Goal: Information Seeking & Learning: Find specific fact

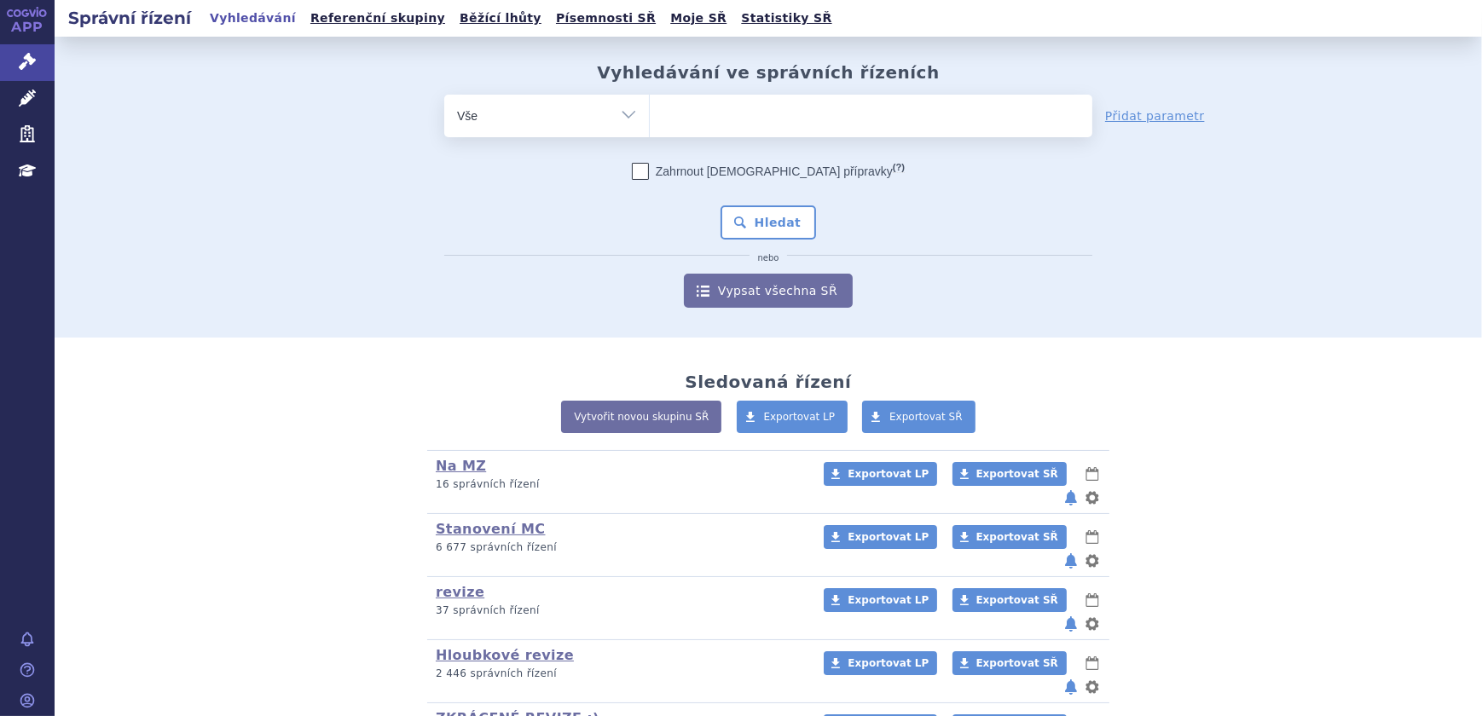
click at [704, 118] on ul at bounding box center [871, 113] width 443 height 36
click at [650, 118] on select at bounding box center [649, 115] width 1 height 43
type input "iq"
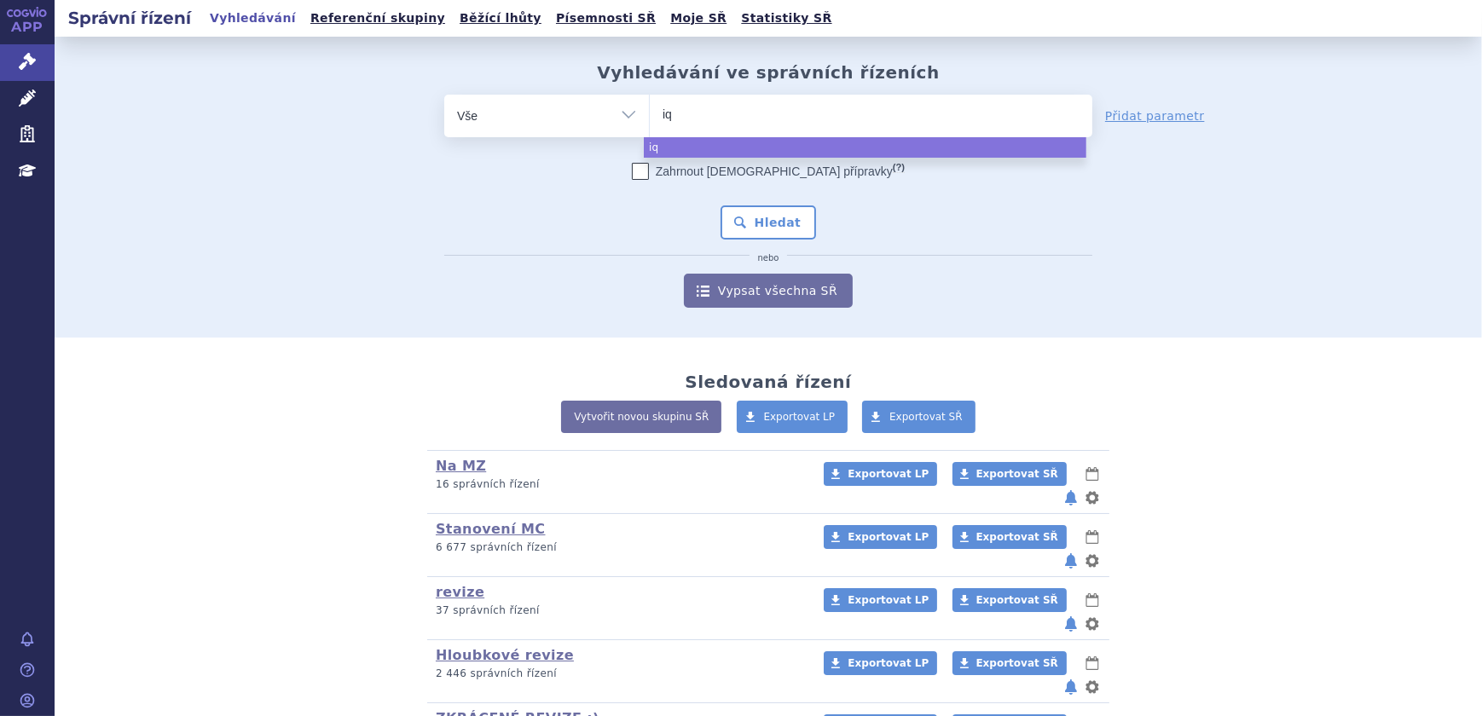
type input "iqi"
type input "iqir"
type input "iqirv"
type input "iqirvo"
select select "iqirvo"
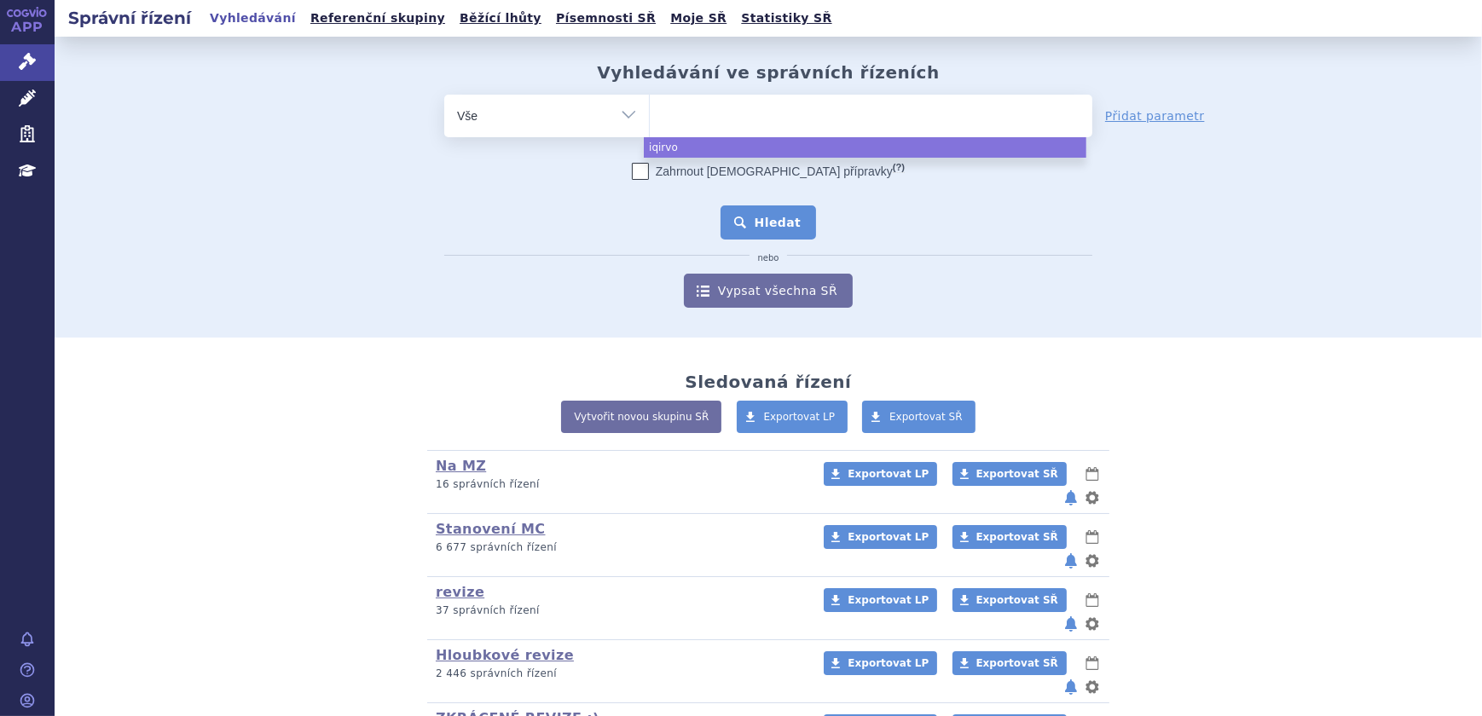
click at [793, 234] on button "Hledat" at bounding box center [769, 223] width 96 height 34
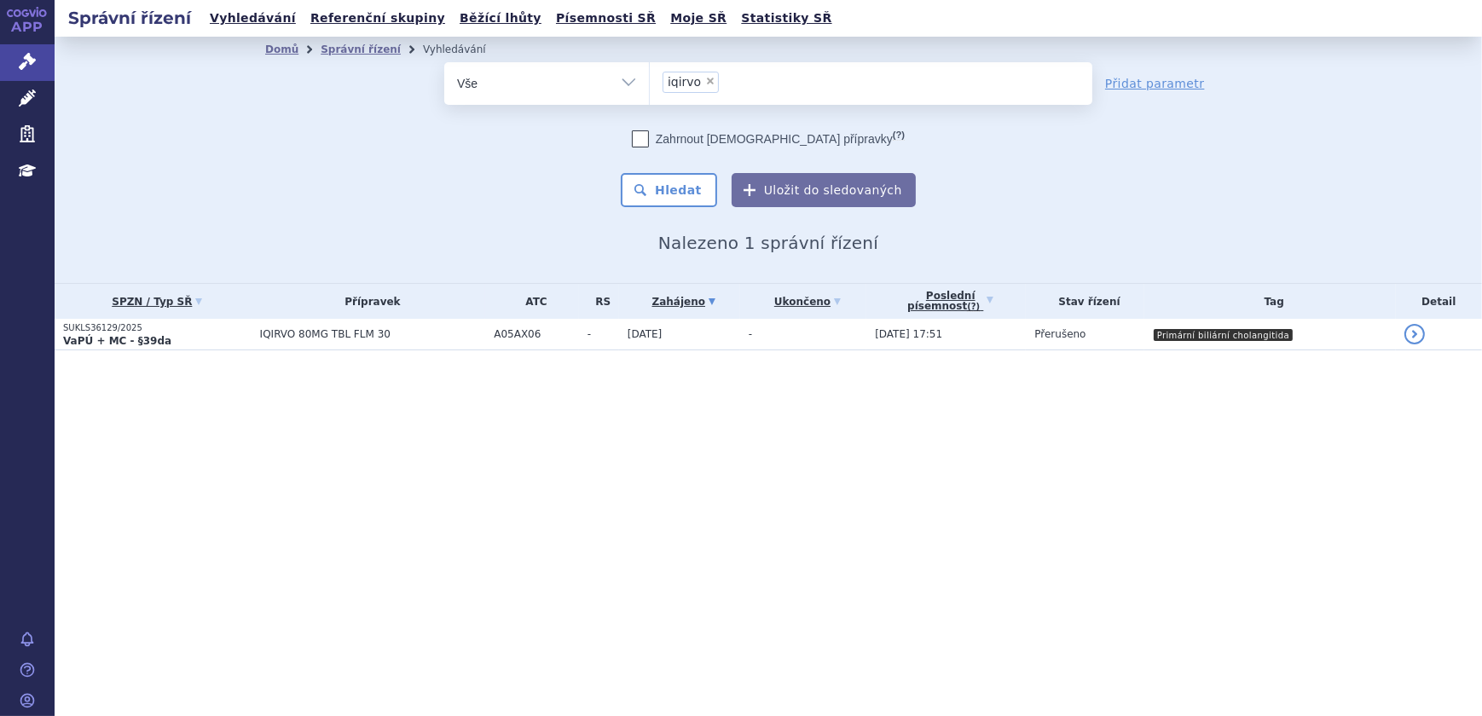
click at [464, 344] on td "IQIRVO 80MG TBL FLM 30" at bounding box center [369, 335] width 235 height 32
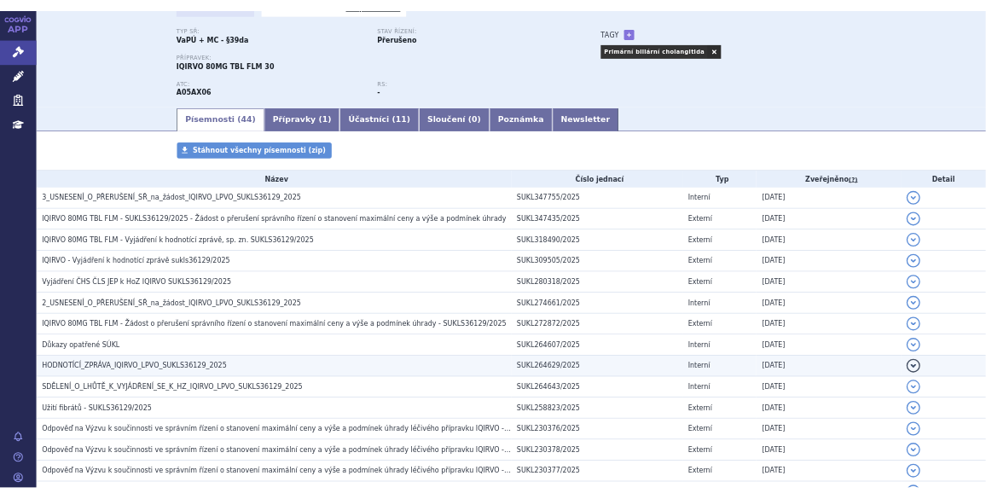
scroll to position [154, 0]
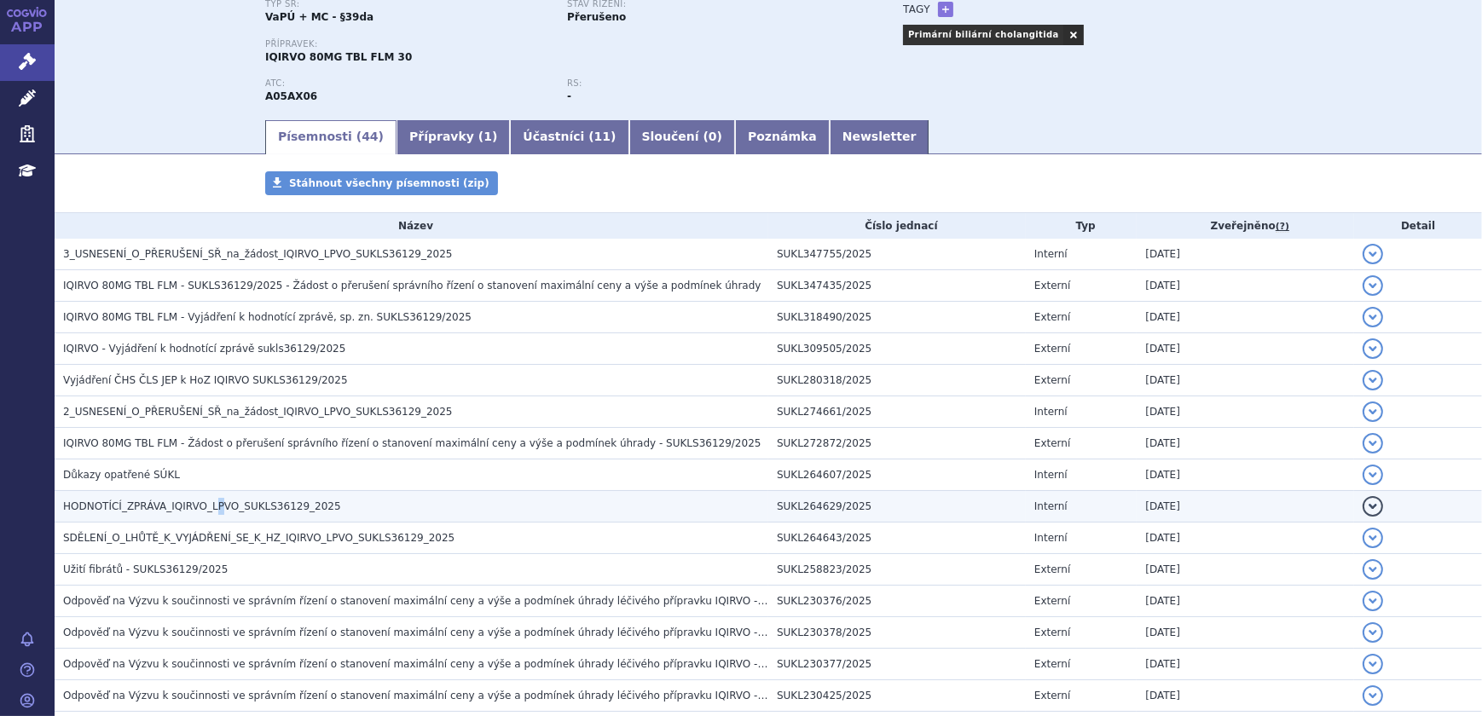
click at [206, 502] on span "HODNOTÍCÍ_ZPRÁVA_IQIRVO_LPVO_SUKLS36129_2025" at bounding box center [202, 507] width 278 height 12
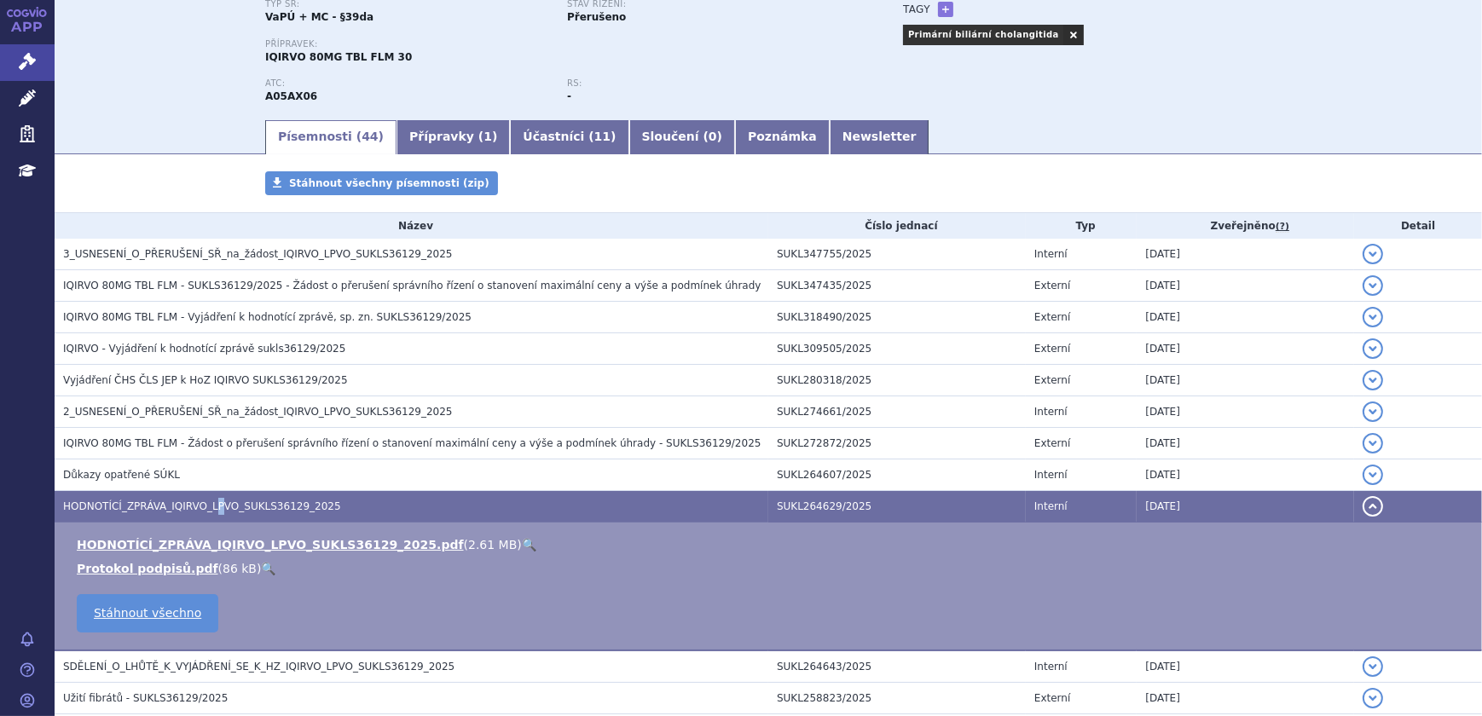
click at [522, 542] on link "🔍" at bounding box center [529, 545] width 14 height 14
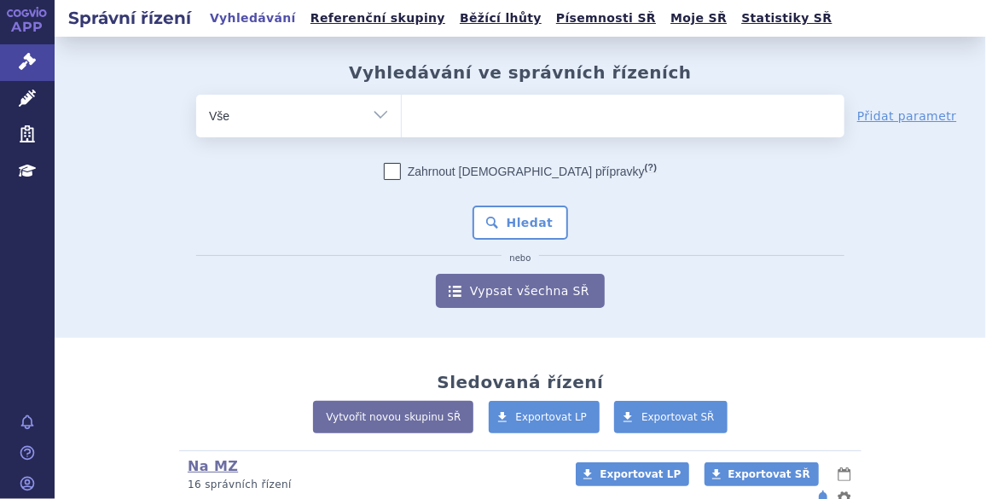
click at [481, 118] on ul at bounding box center [623, 113] width 443 height 36
click at [402, 118] on select at bounding box center [401, 115] width 1 height 43
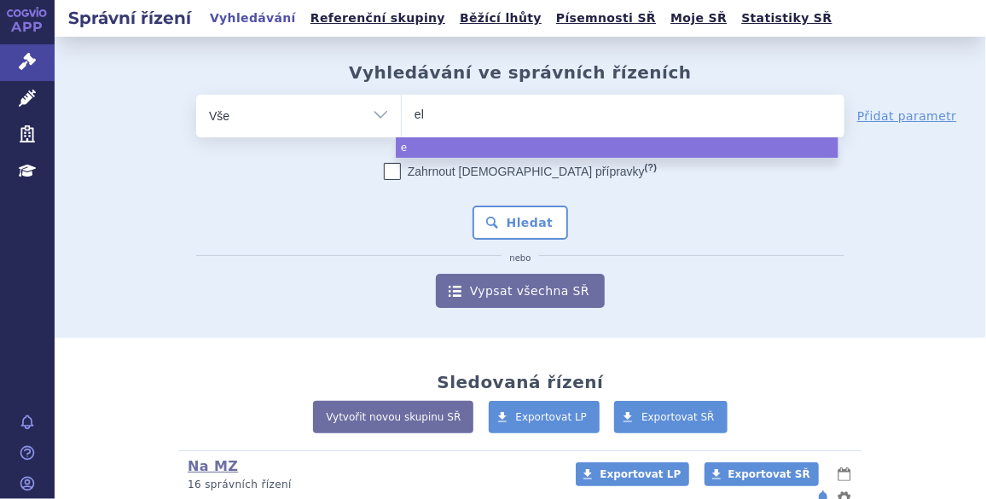
type input "elo"
type input "eloct"
type input "elocta"
select select "elocta"
click at [522, 236] on button "Hledat" at bounding box center [520, 223] width 96 height 34
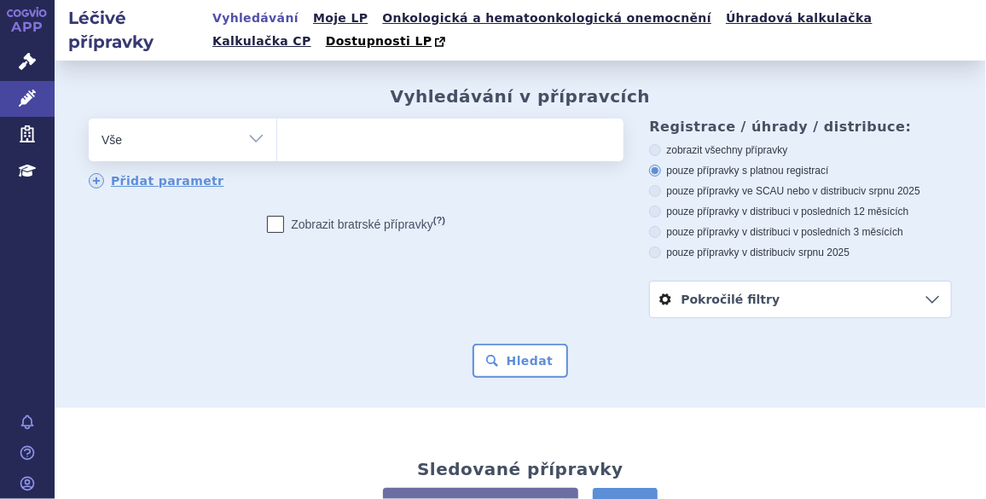
click at [320, 131] on ul at bounding box center [448, 137] width 343 height 36
click at [277, 131] on select at bounding box center [276, 139] width 1 height 43
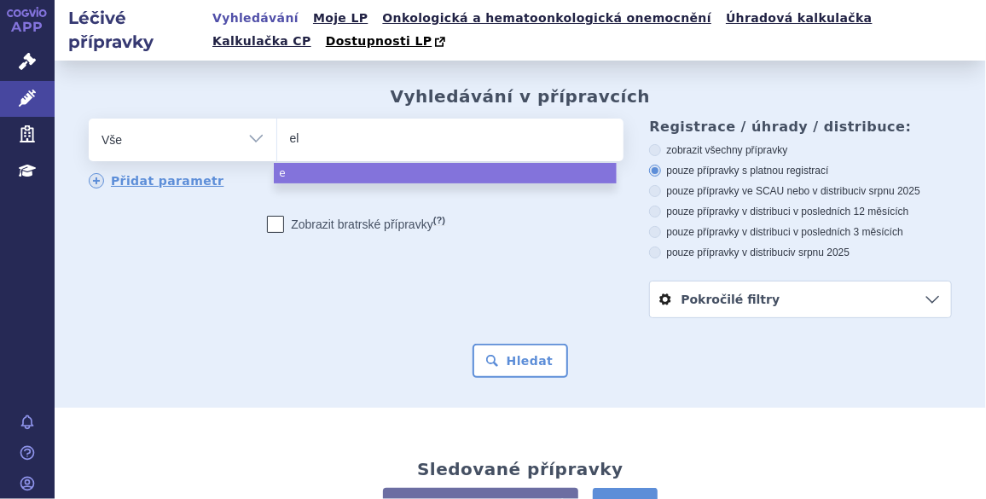
type input "elo"
type input "eloc"
type input "elocta"
select select "elocta"
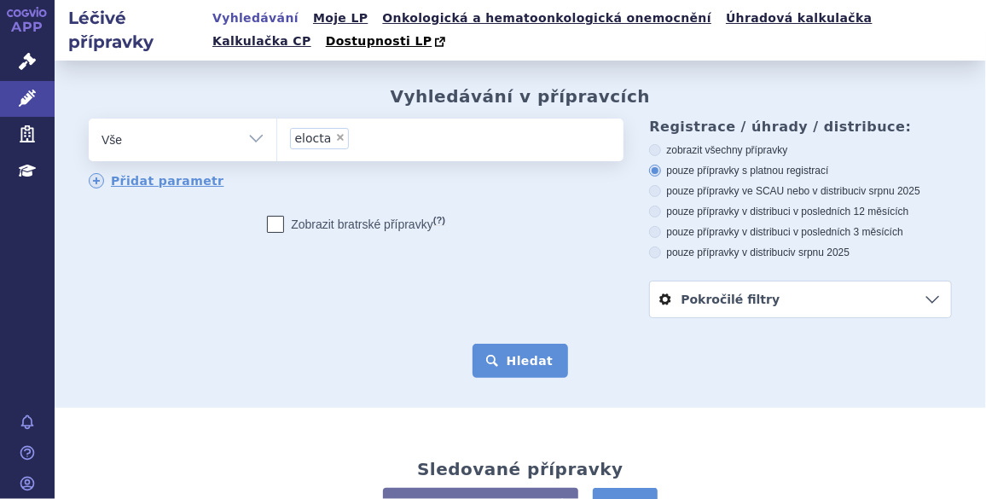
click at [520, 368] on button "Hledat" at bounding box center [520, 361] width 96 height 34
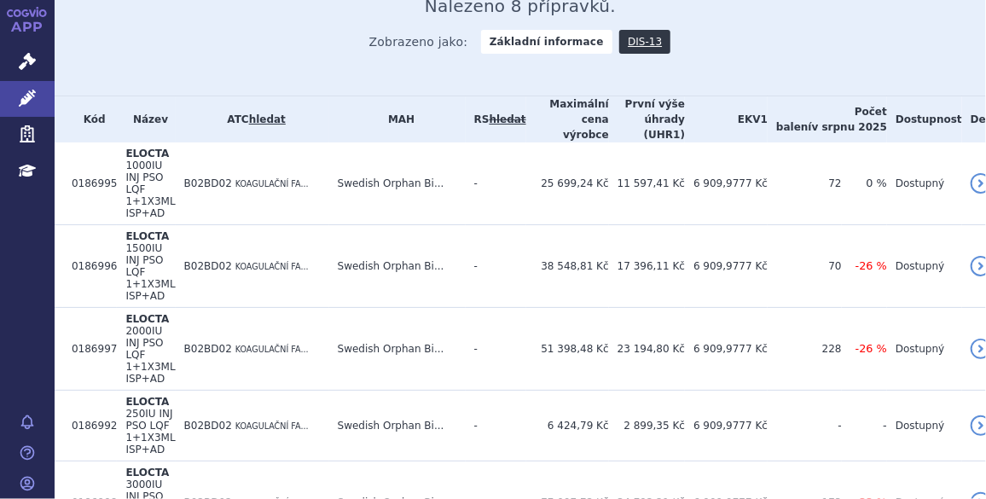
scroll to position [417, 0]
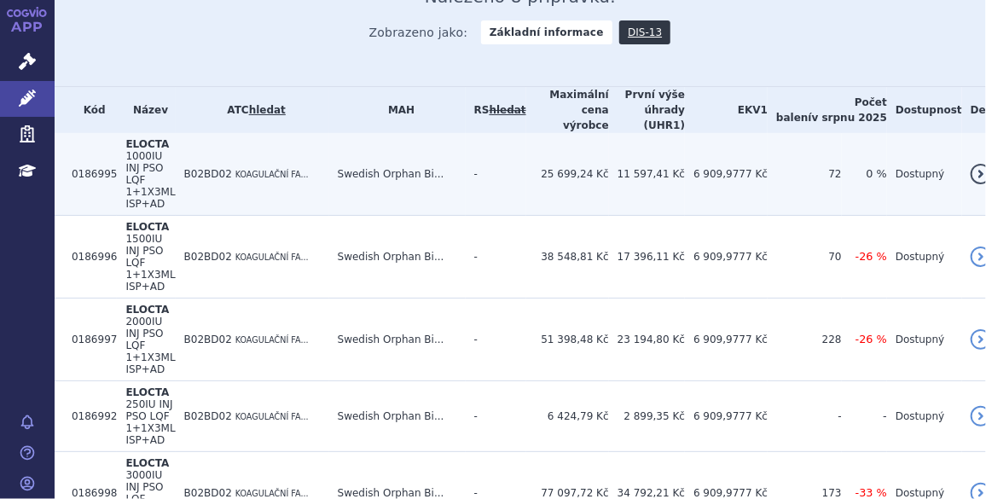
click at [586, 142] on td "25 699,24 Kč" at bounding box center [567, 174] width 83 height 83
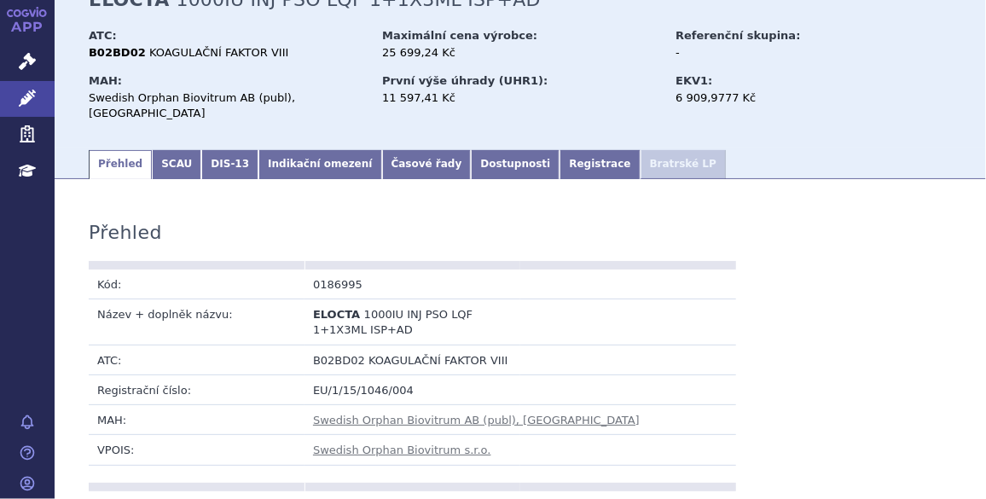
scroll to position [78, 0]
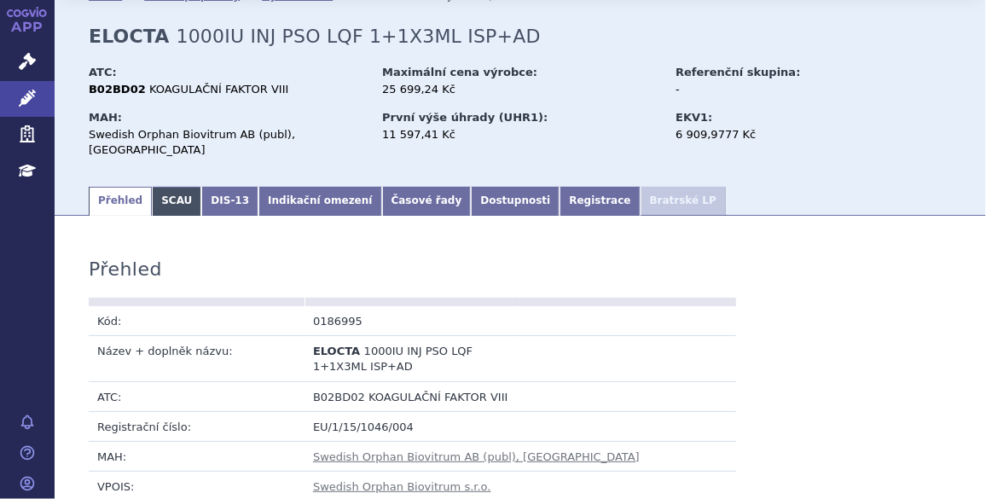
click at [170, 187] on link "SCAU" at bounding box center [176, 201] width 49 height 29
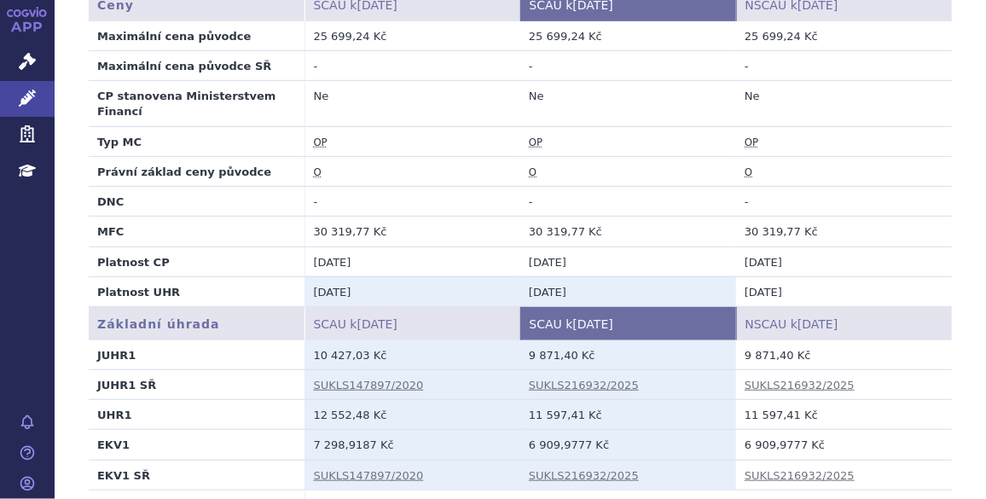
scroll to position [155, 0]
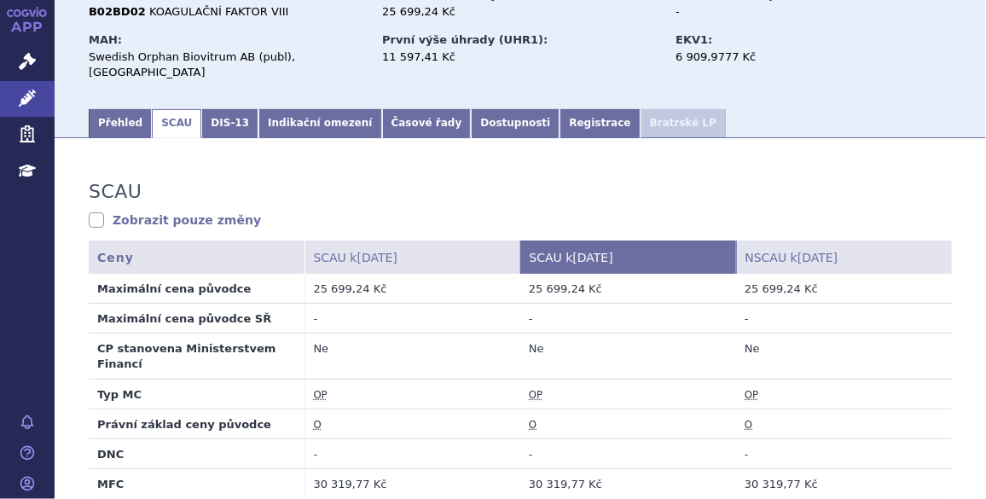
click at [123, 113] on link "Přehled" at bounding box center [120, 123] width 63 height 29
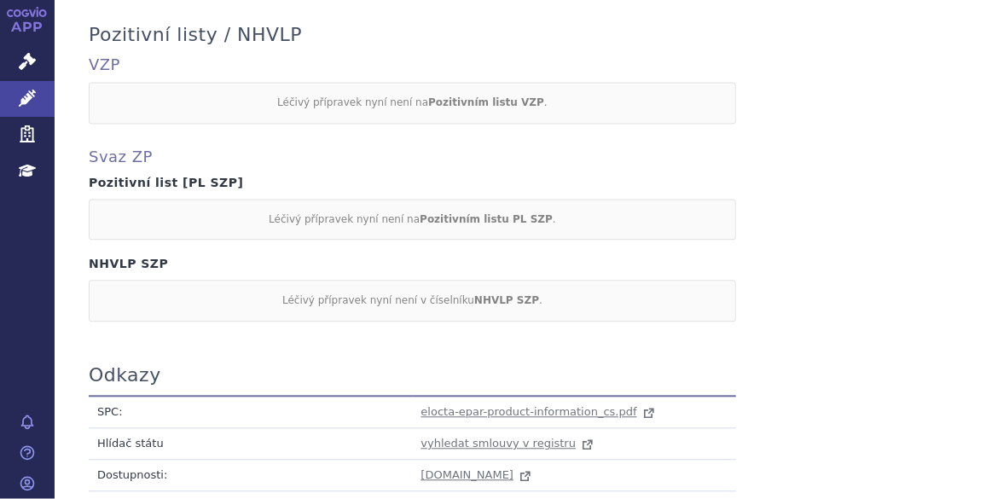
scroll to position [1496, 0]
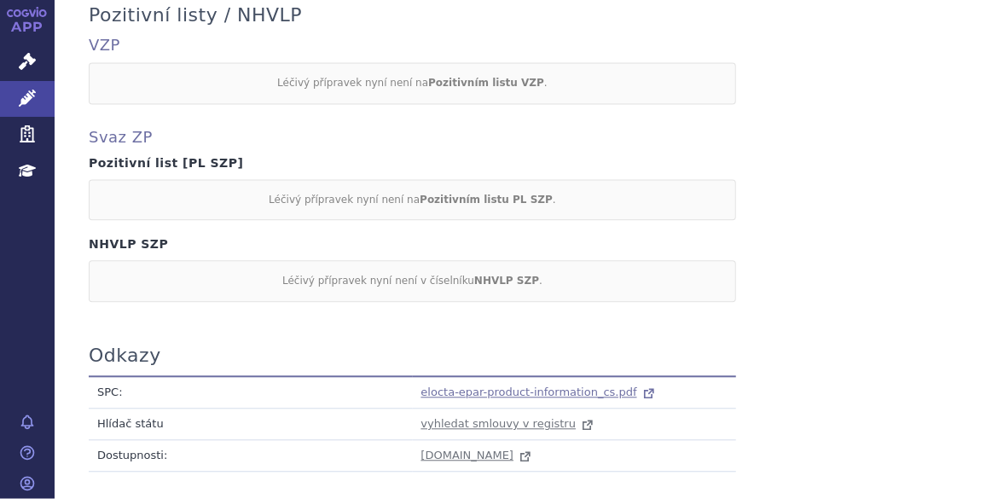
click at [568, 385] on span "elocta-epar-product-information_cs.pdf" at bounding box center [529, 391] width 216 height 13
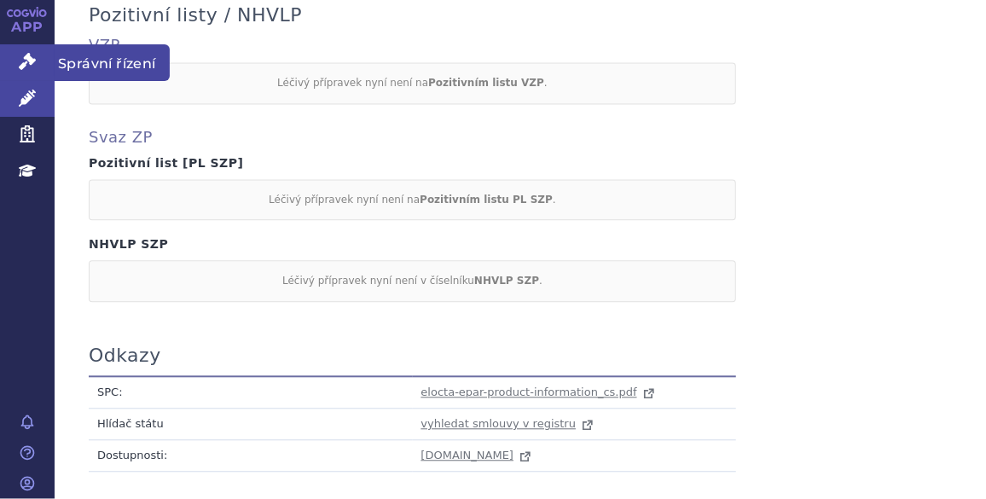
click at [35, 54] on icon at bounding box center [27, 61] width 17 height 17
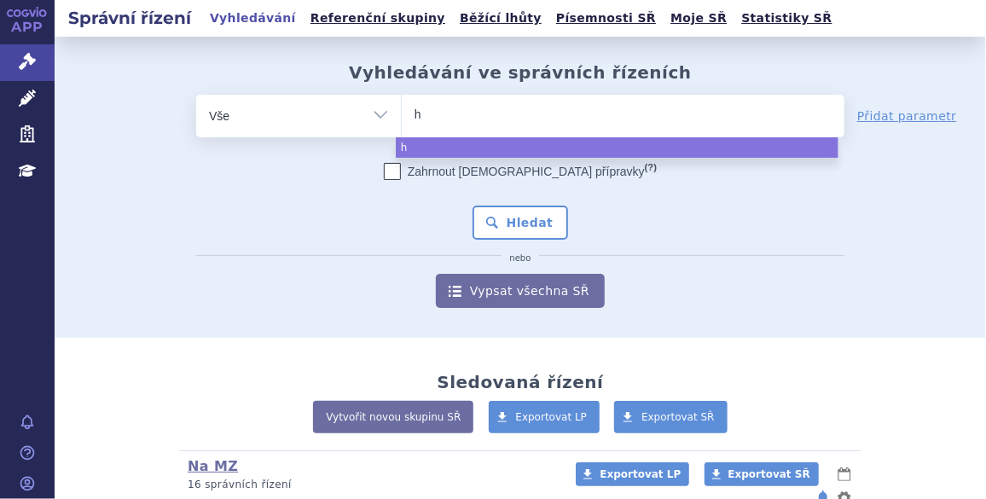
type input "hy"
type input "hym"
type input "hymp"
type input "hympa"
type input "hympav"
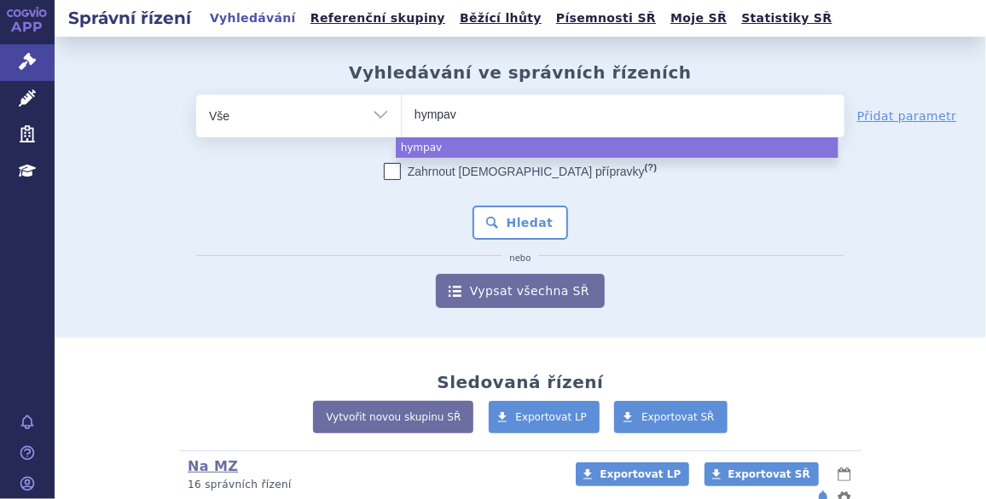
type input "hympavz"
type input "hympavzi"
select select "hympavzi"
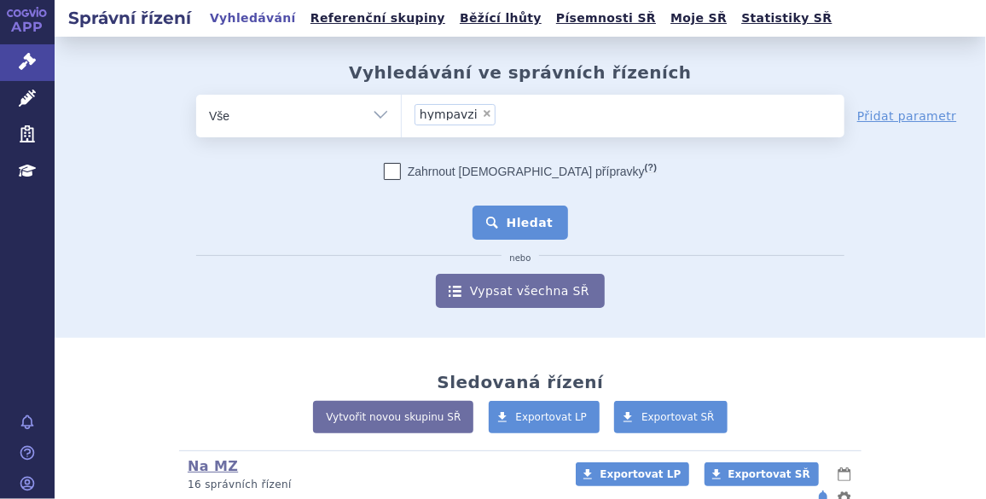
click at [527, 207] on button "Hledat" at bounding box center [520, 223] width 96 height 34
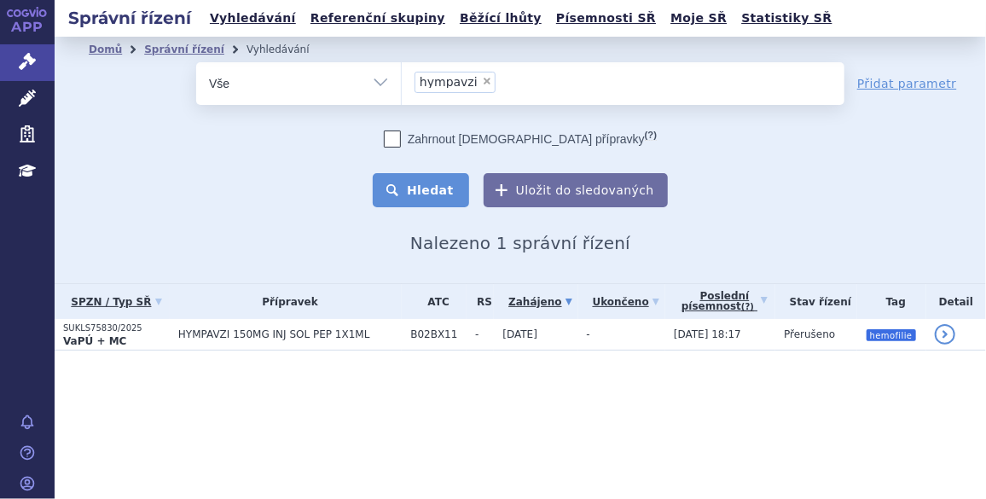
click at [438, 177] on button "Hledat" at bounding box center [421, 190] width 96 height 34
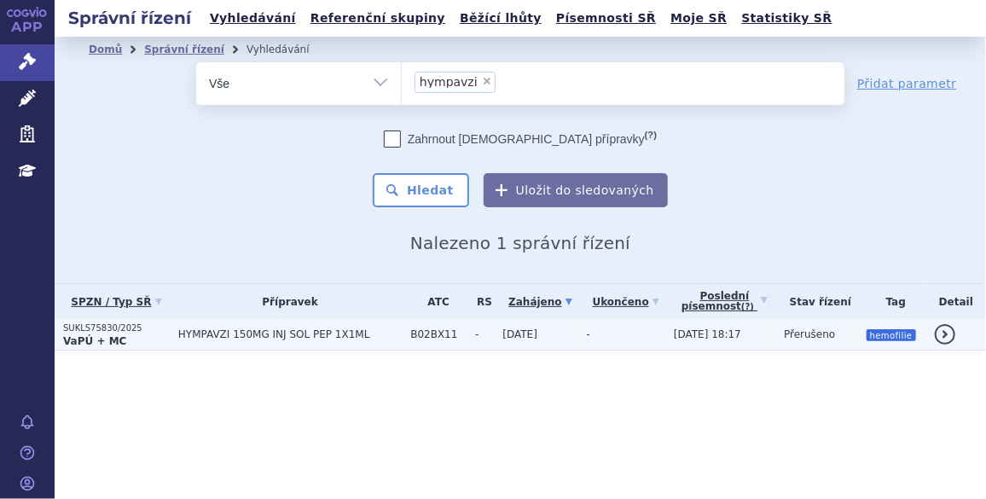
click at [379, 333] on span "HYMPAVZI 150MG INJ SOL PEP 1X1ML" at bounding box center [289, 334] width 223 height 12
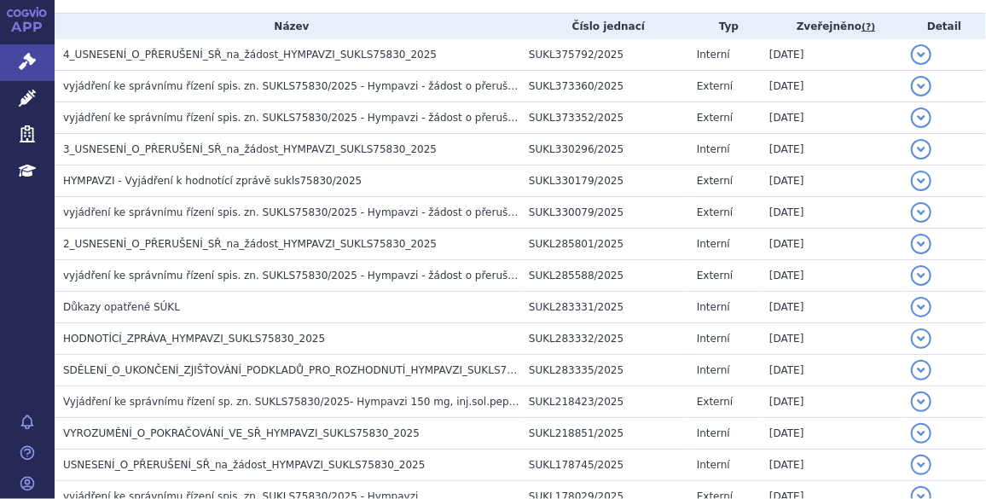
scroll to position [350, 0]
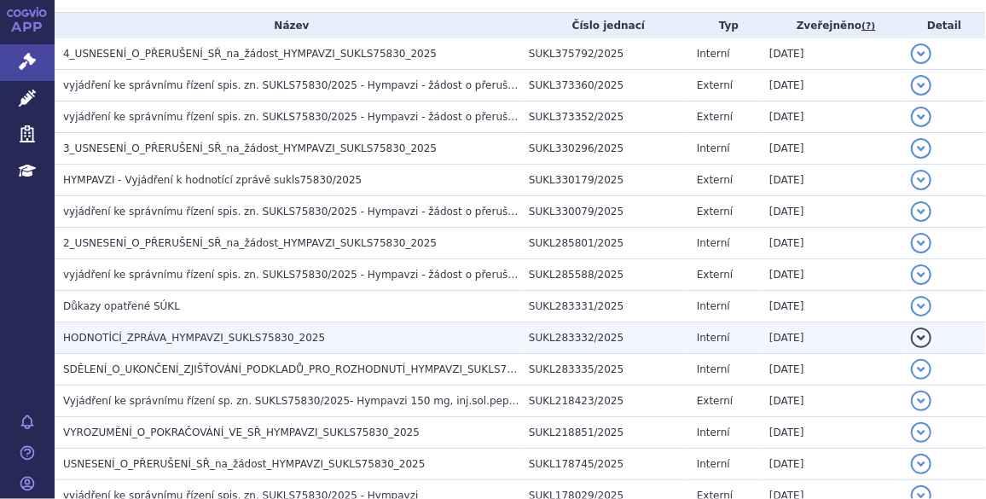
click at [440, 333] on h3 "HODNOTÍCÍ_ZPRÁVA_HYMPAVZI_SUKLS75830_2025" at bounding box center [291, 337] width 457 height 17
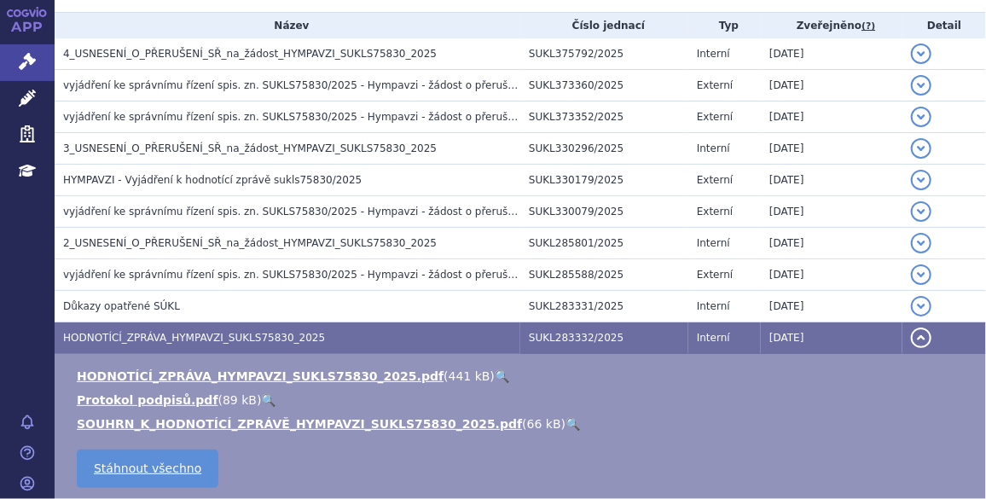
click at [495, 369] on link "🔍" at bounding box center [502, 376] width 14 height 14
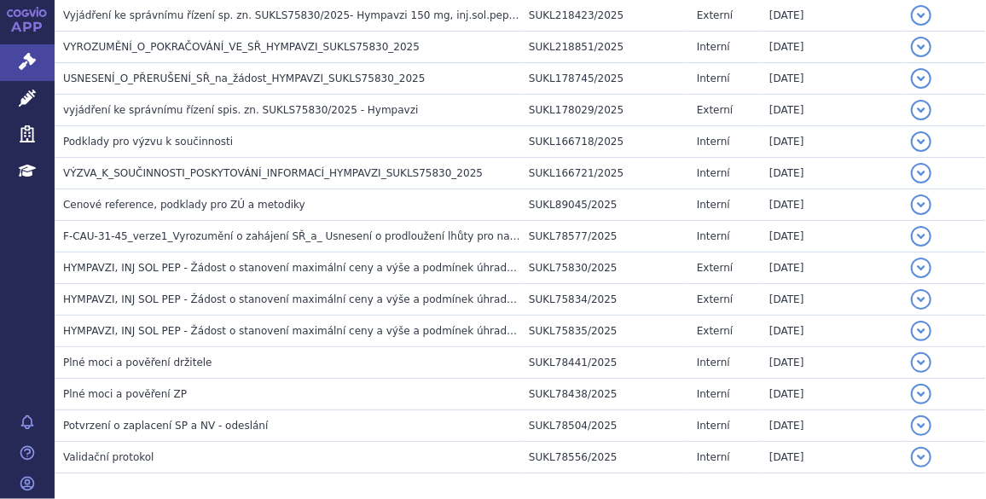
scroll to position [893, 0]
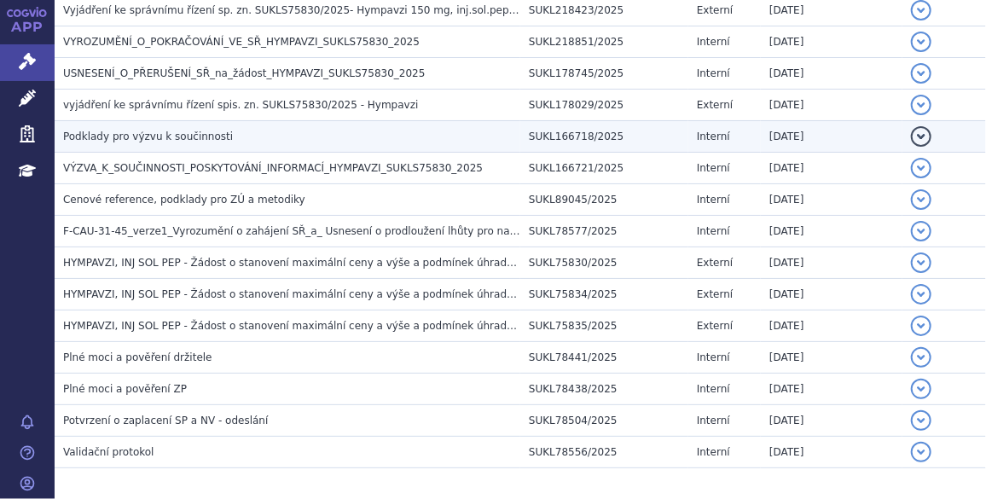
click at [255, 128] on h3 "Podklady pro výzvu k součinnosti" at bounding box center [291, 136] width 457 height 17
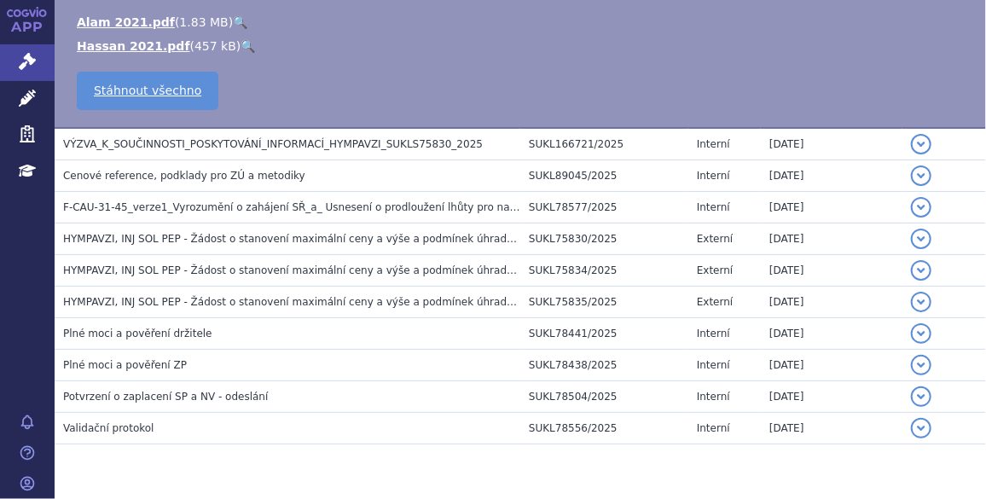
scroll to position [740, 0]
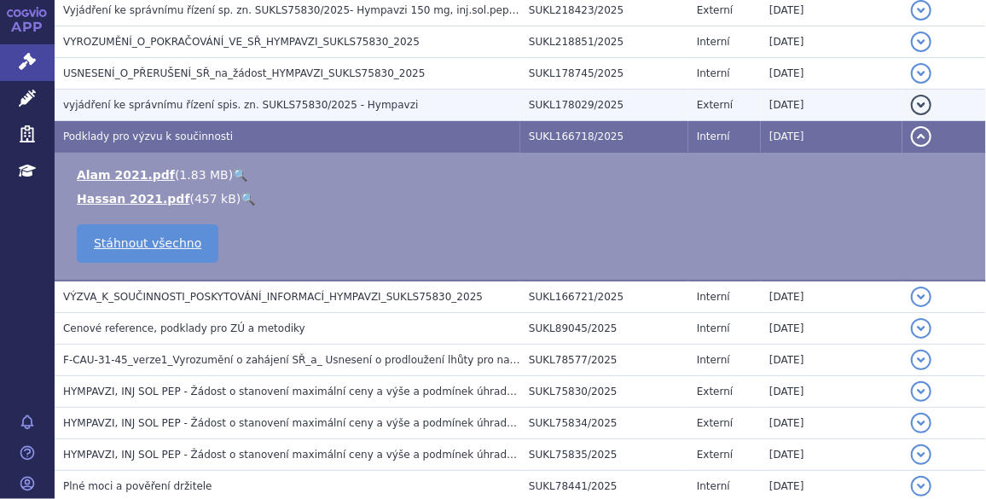
click at [310, 99] on span "vyjádření ke správnímu řízení spis. zn. SUKLS75830/2025 - Hympavzi" at bounding box center [240, 105] width 355 height 12
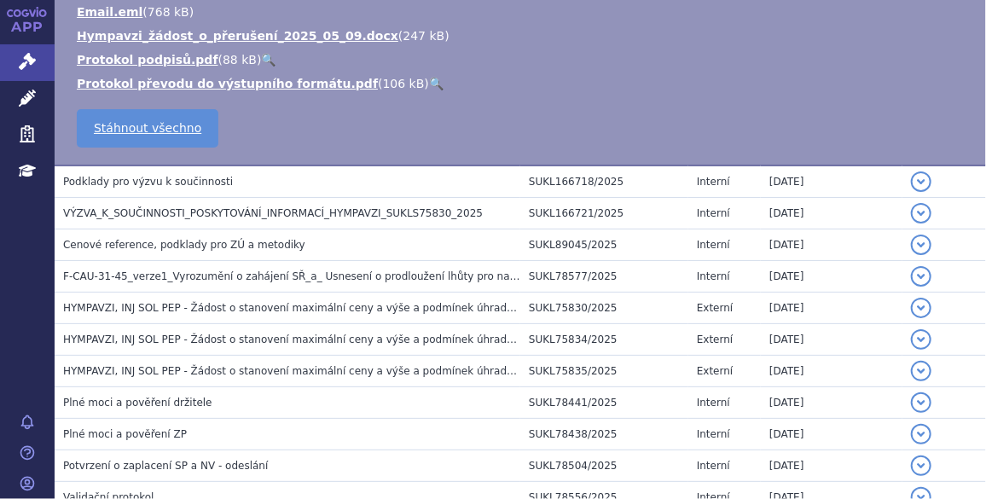
scroll to position [1005, 0]
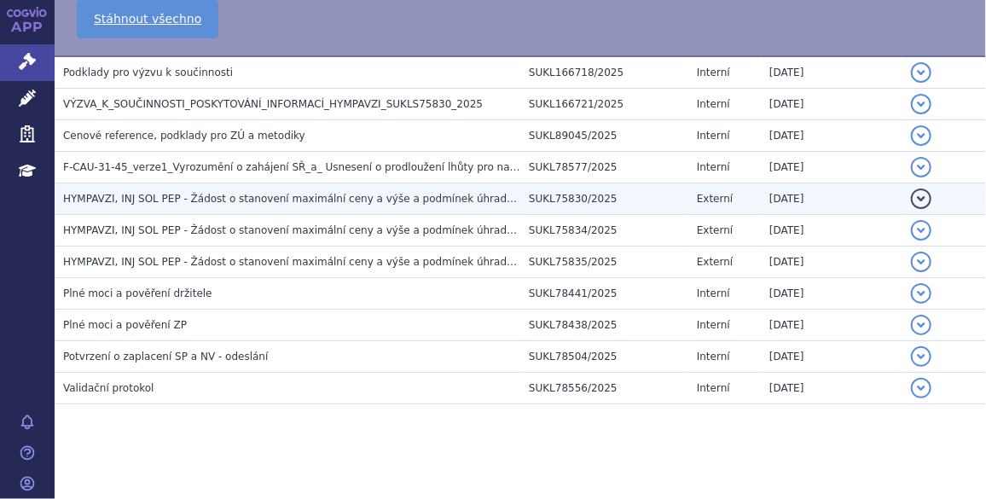
click at [474, 201] on h3 "HYMPAVZI, INJ SOL PEP - Žádost o stanovení maximální ceny a výše a podmínek úhr…" at bounding box center [291, 198] width 457 height 17
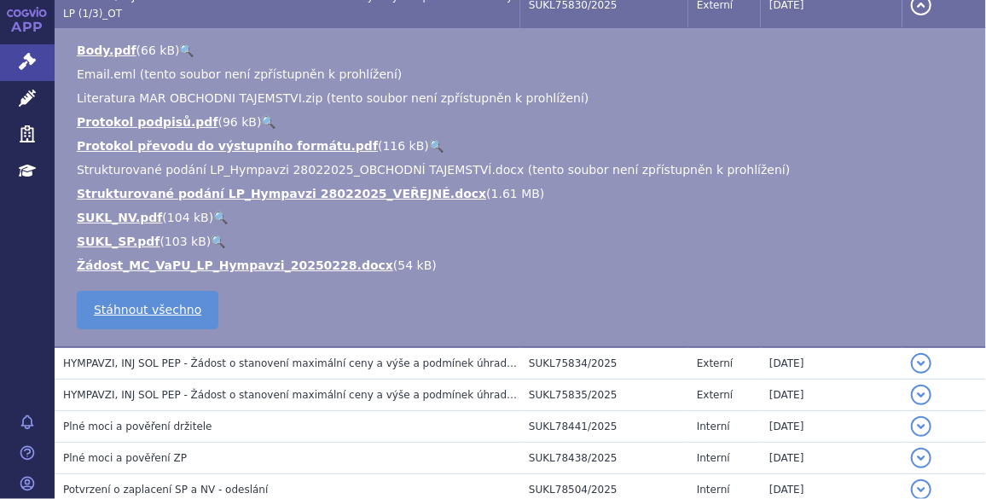
scroll to position [805, 0]
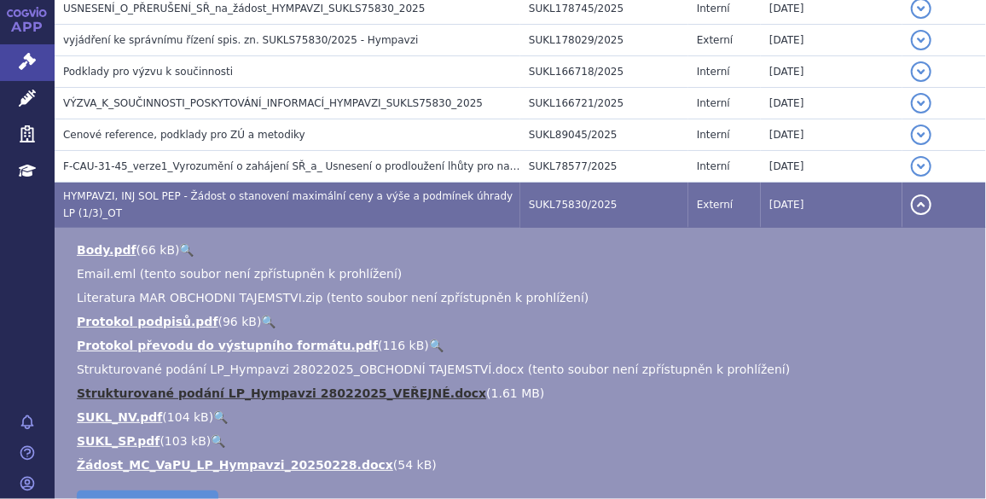
click at [403, 386] on link "Strukturované podání LP_Hympavzi 28022025_VEŘEJNÉ.docx" at bounding box center [281, 393] width 409 height 14
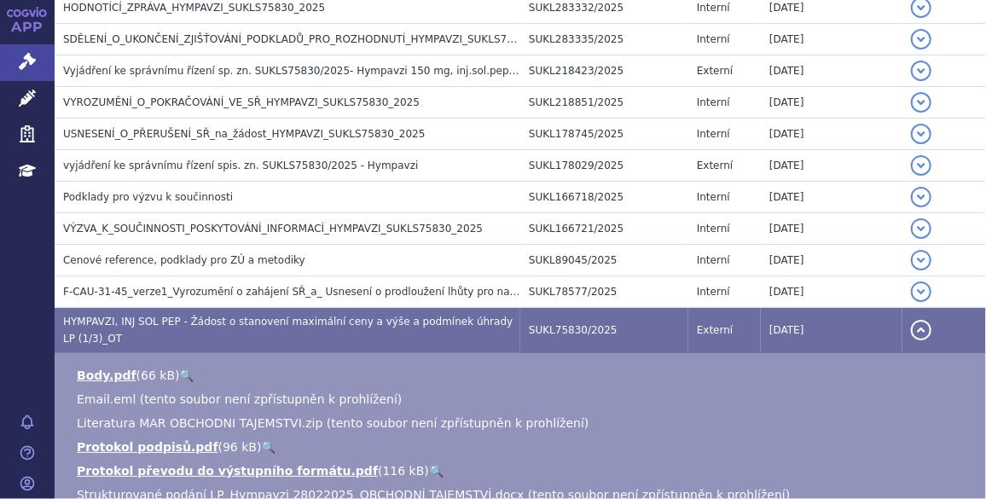
scroll to position [652, 0]
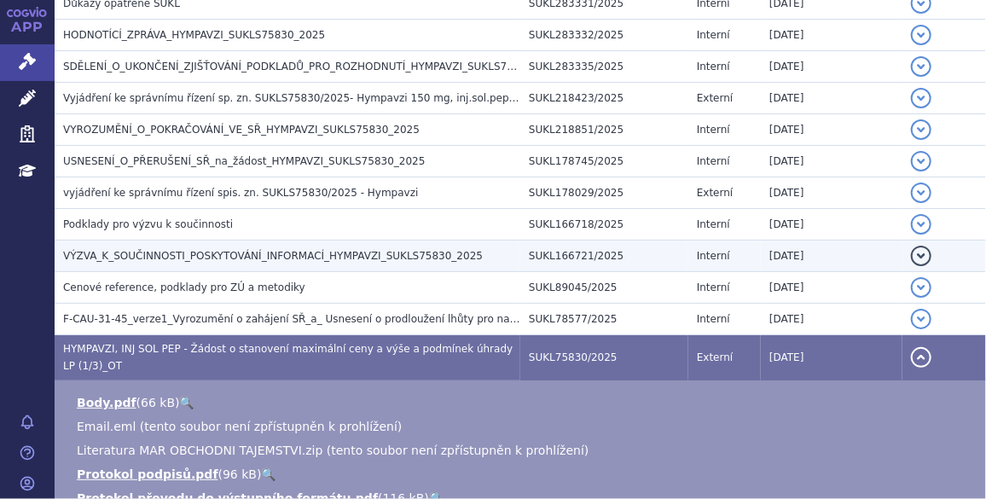
click at [382, 250] on span "VÝZVA_K_SOUČINNOSTI_POSKYTOVÁNÍ_INFORMACÍ_HYMPAVZI_SUKLS75830_2025" at bounding box center [273, 256] width 420 height 12
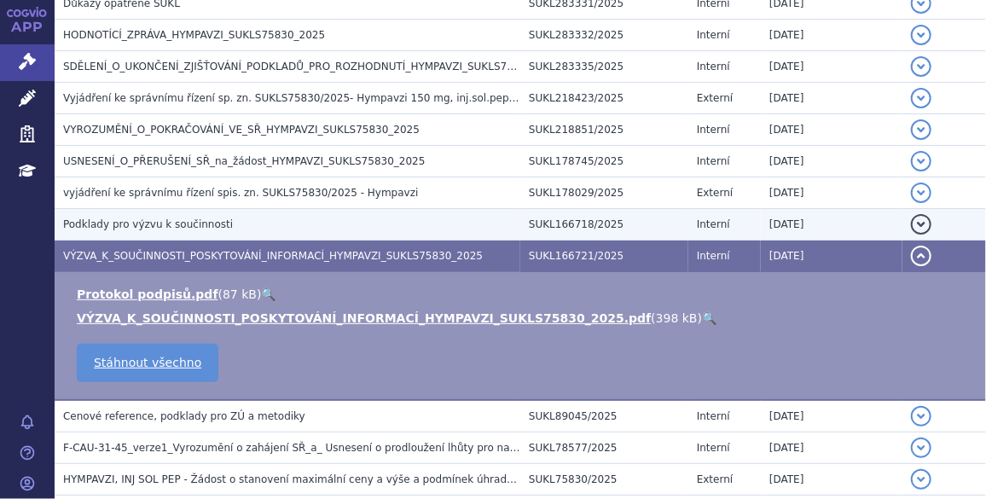
click at [283, 216] on h3 "Podklady pro výzvu k součinnosti" at bounding box center [291, 224] width 457 height 17
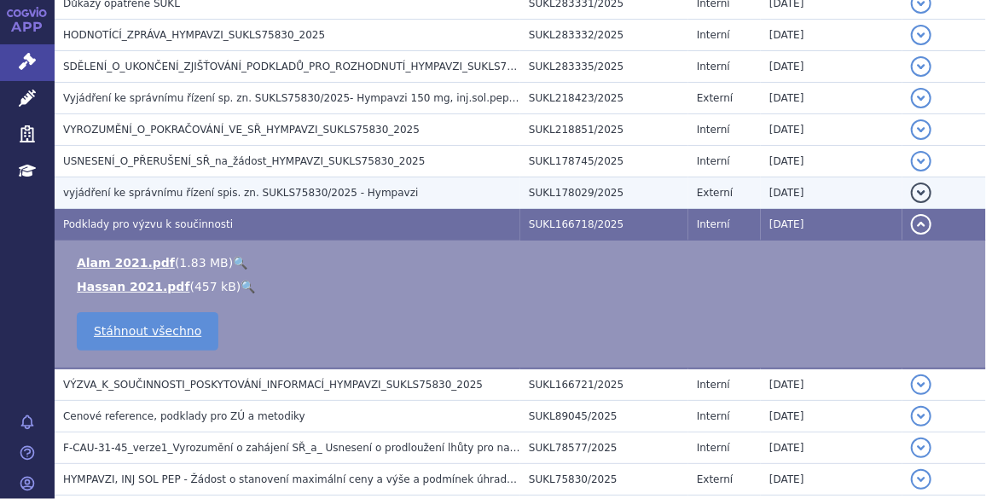
click at [319, 184] on h3 "vyjádření ke správnímu řízení spis. zn. SUKLS75830/2025 - Hympavzi" at bounding box center [291, 192] width 457 height 17
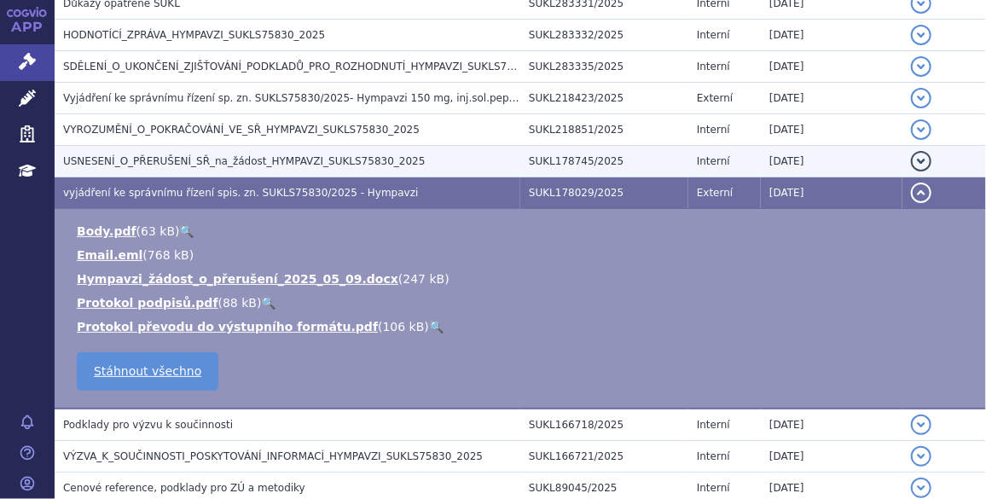
click at [341, 160] on span "USNESENÍ_O_PŘERUŠENÍ_SŘ_na_žádost_HYMPAVZI_SUKLS75830_2025" at bounding box center [244, 161] width 362 height 12
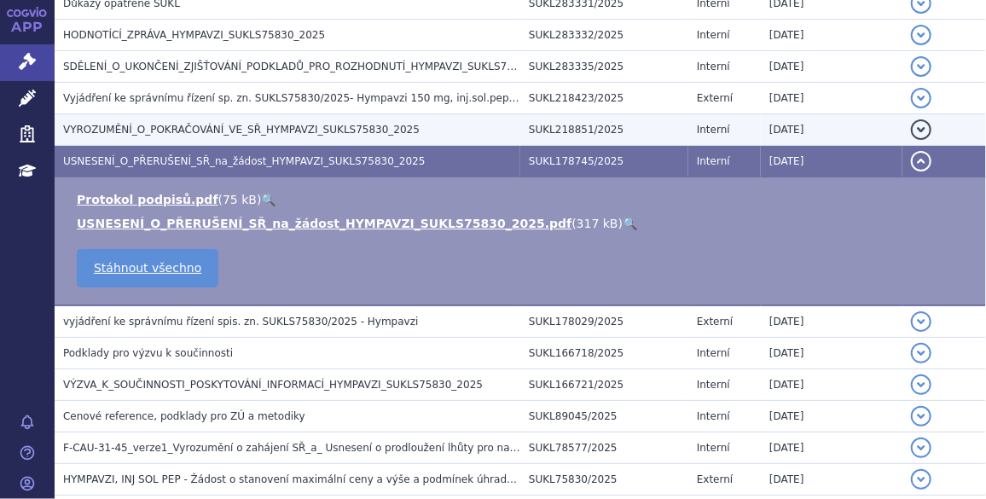
click at [343, 132] on span "VYROZUMĚNÍ_O_POKRAČOVÁNÍ_VE_SŘ_HYMPAVZI_SUKLS75830_2025" at bounding box center [241, 130] width 356 height 12
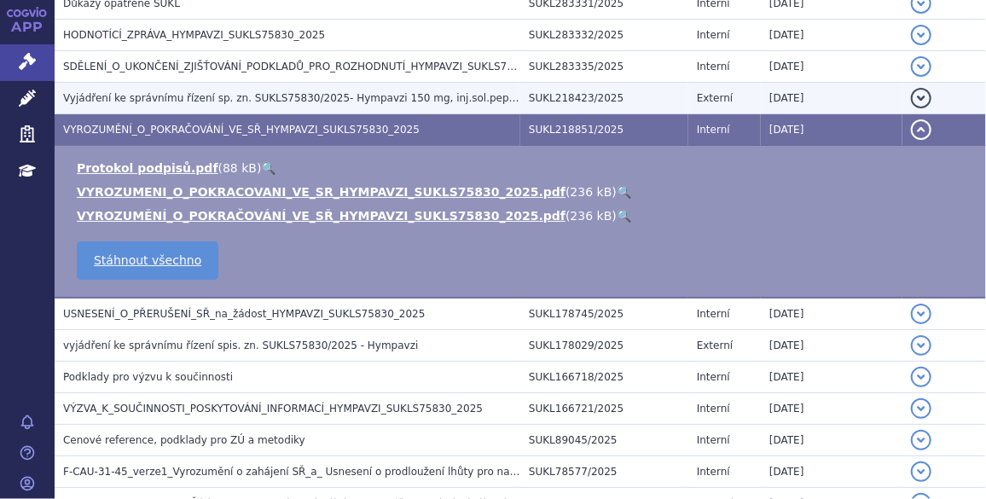
click at [336, 96] on span "Vyjádření ke správnímu řízení sp. zn. SUKLS75830/2025- Hympavzi 150 mg, inj.sol…" at bounding box center [339, 98] width 553 height 12
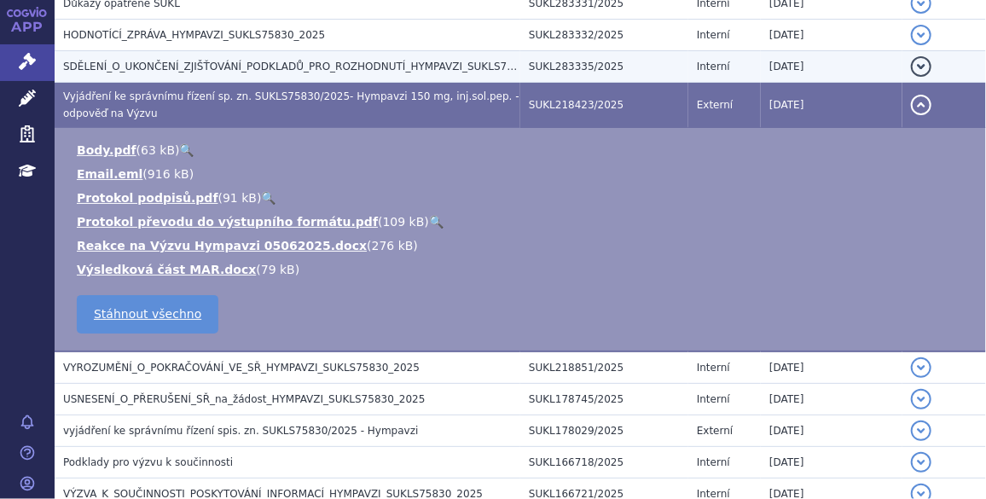
click at [310, 61] on span "SDĚLENÍ_O_UKONČENÍ_ZJIŠŤOVÁNÍ_PODKLADŮ_PRO_ROZHODNUTÍ_HYMPAVZI_SUKLS75830_2025" at bounding box center [313, 67] width 501 height 12
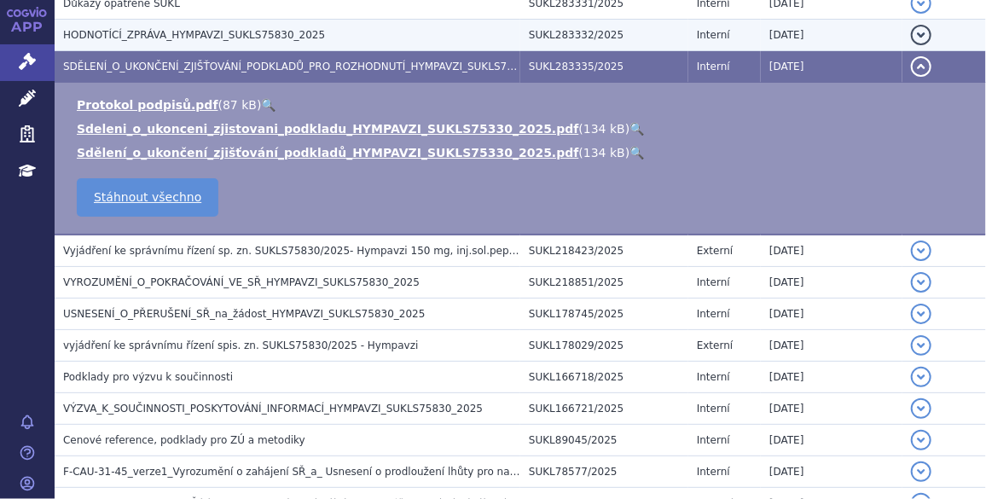
click at [296, 35] on span "HODNOTÍCÍ_ZPRÁVA_HYMPAVZI_SUKLS75830_2025" at bounding box center [194, 35] width 262 height 12
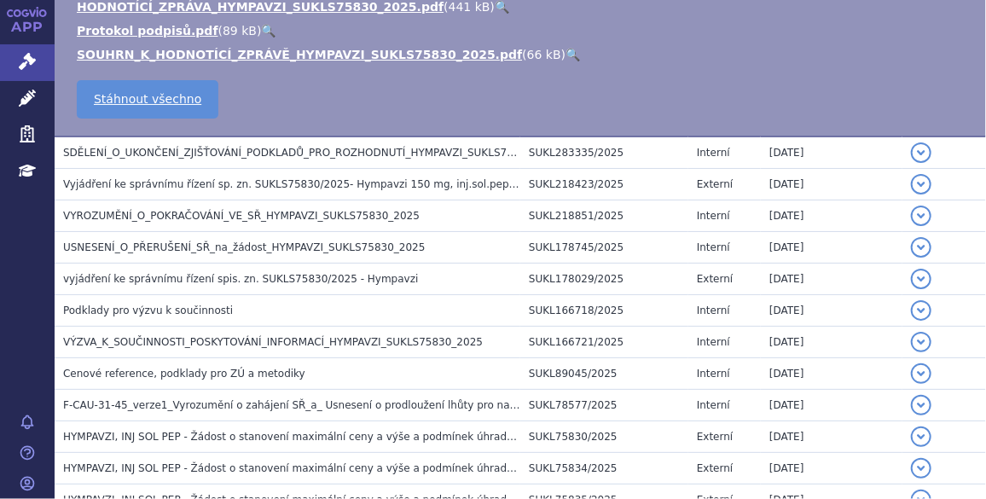
scroll to position [855, 0]
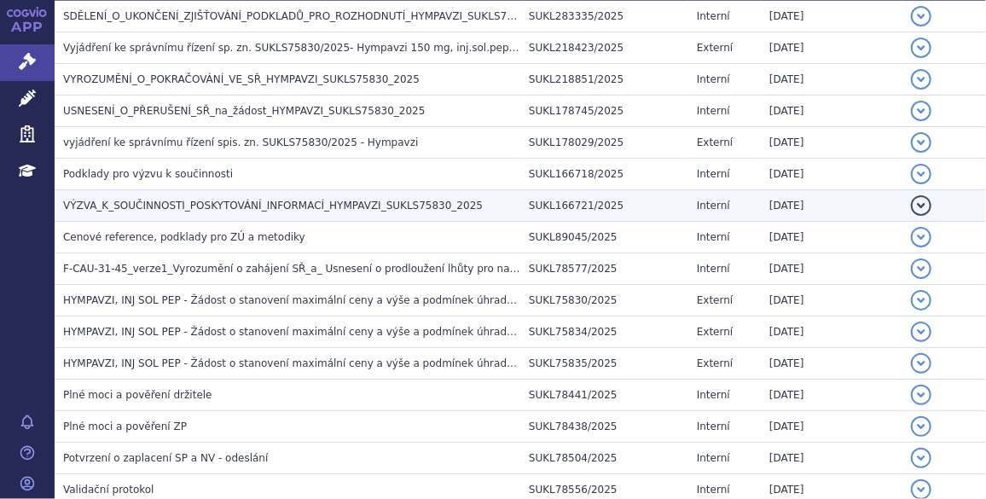
click at [363, 200] on span "VÝZVA_K_SOUČINNOSTI_POSKYTOVÁNÍ_INFORMACÍ_HYMPAVZI_SUKLS75830_2025" at bounding box center [273, 206] width 420 height 12
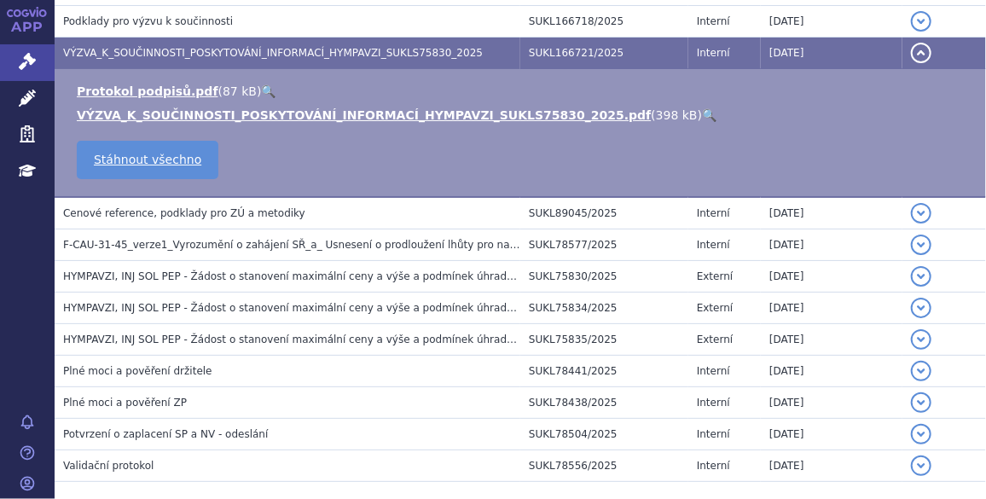
scroll to position [703, 0]
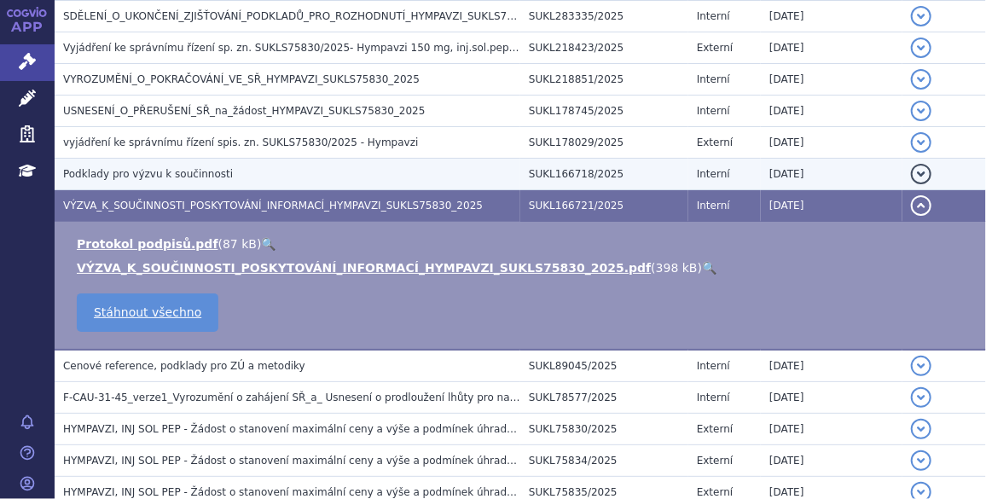
click at [207, 168] on span "Podklady pro výzvu k součinnosti" at bounding box center [148, 174] width 170 height 12
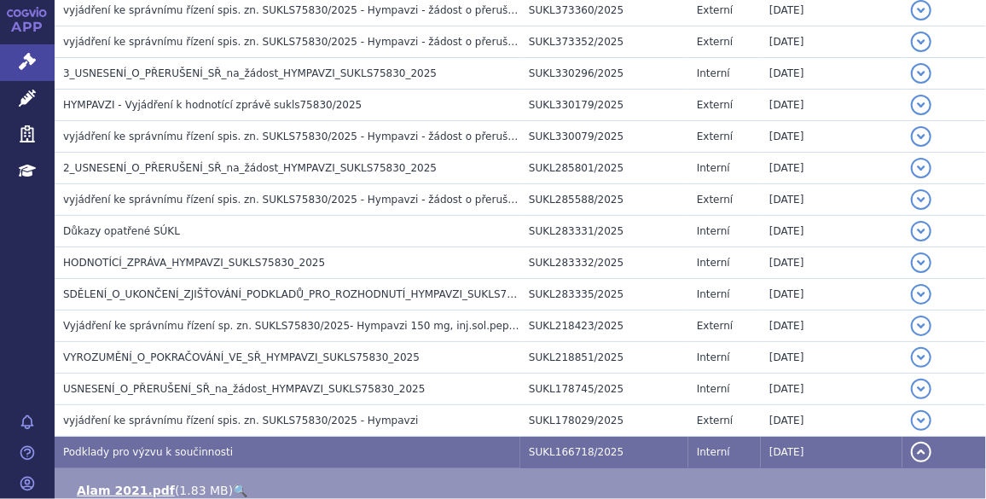
scroll to position [420, 0]
